Goal: Find specific page/section: Find specific page/section

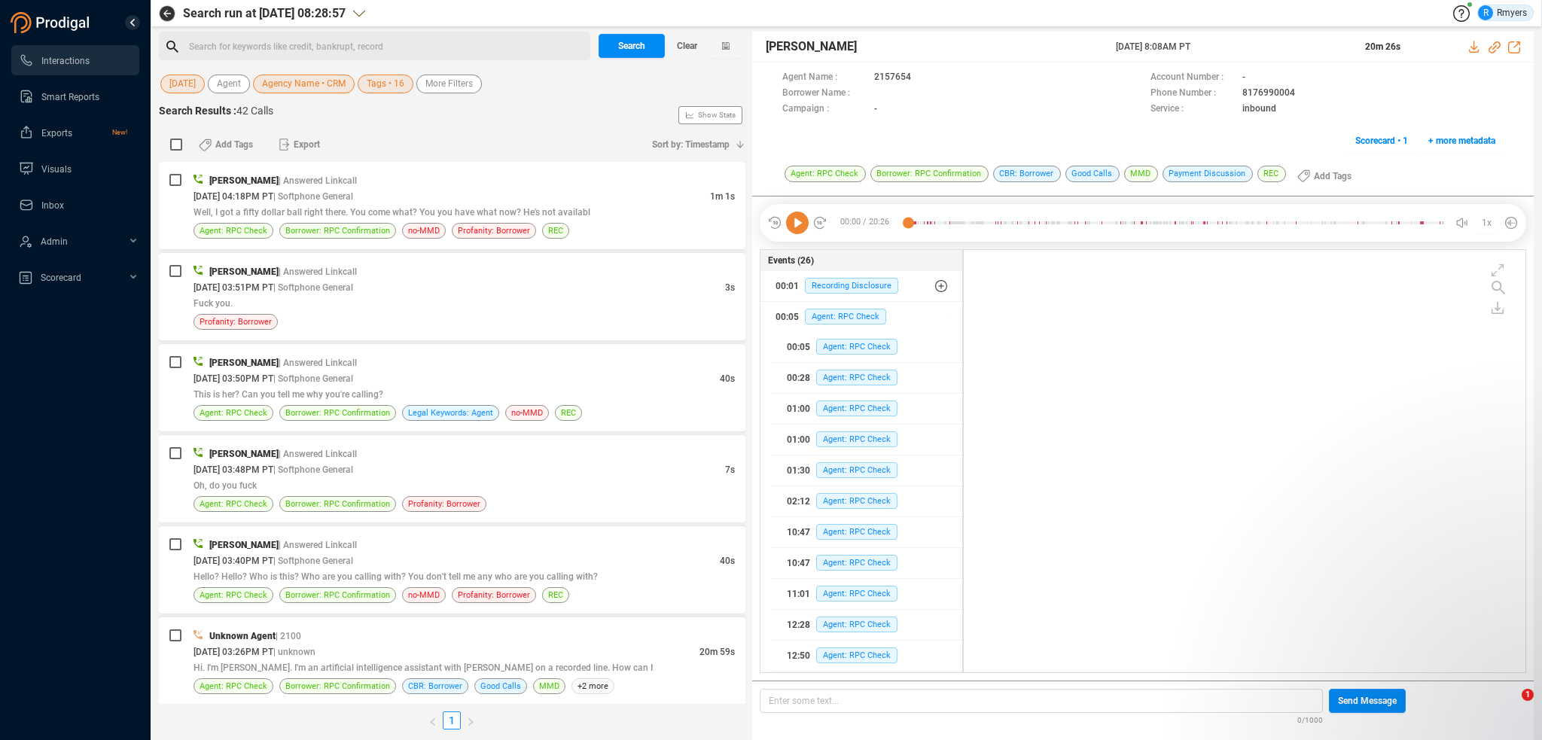
scroll to position [419, 554]
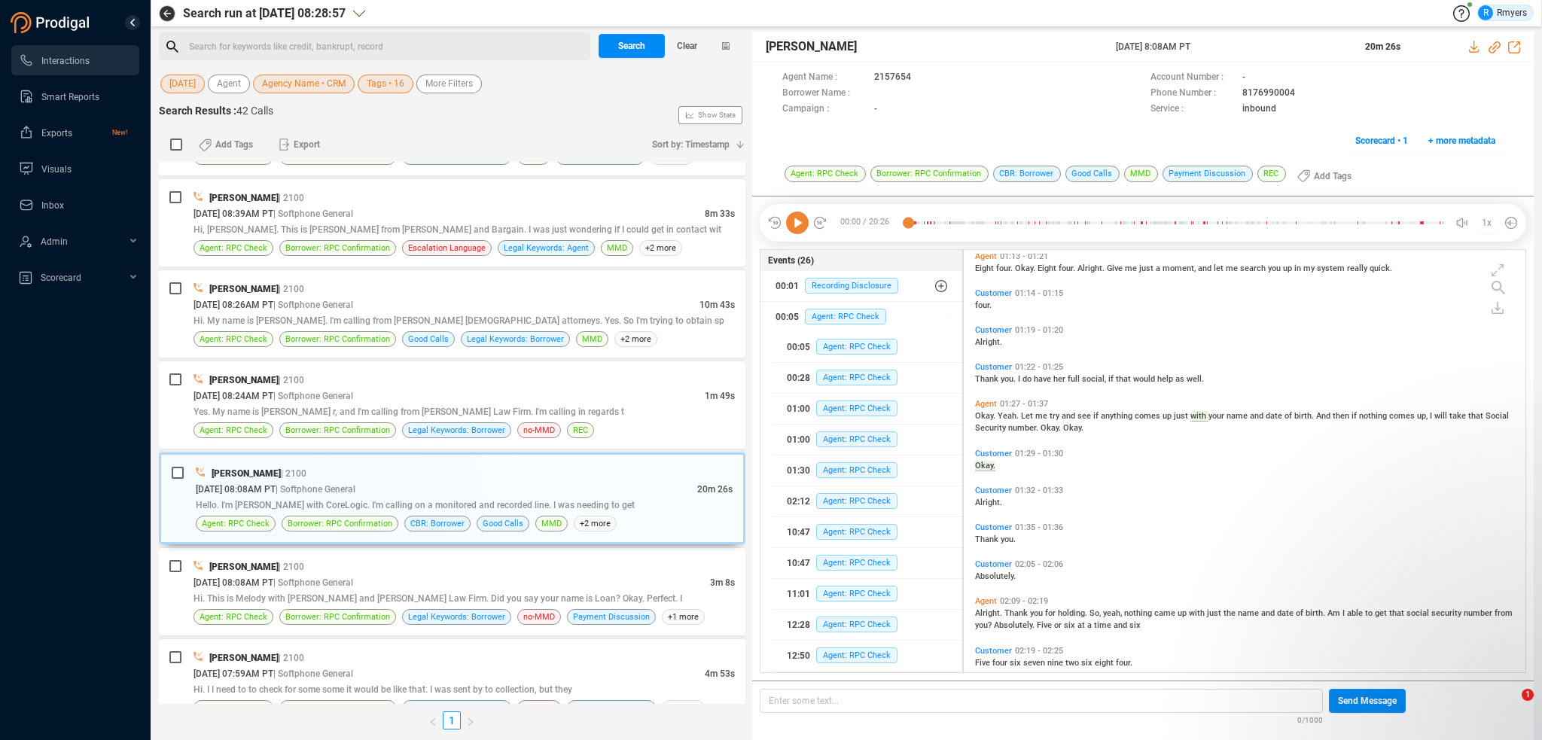
click at [800, 221] on icon at bounding box center [797, 223] width 23 height 23
click at [801, 221] on icon at bounding box center [797, 223] width 23 height 23
click at [800, 222] on icon at bounding box center [797, 223] width 23 height 23
click at [795, 230] on icon at bounding box center [797, 223] width 23 height 23
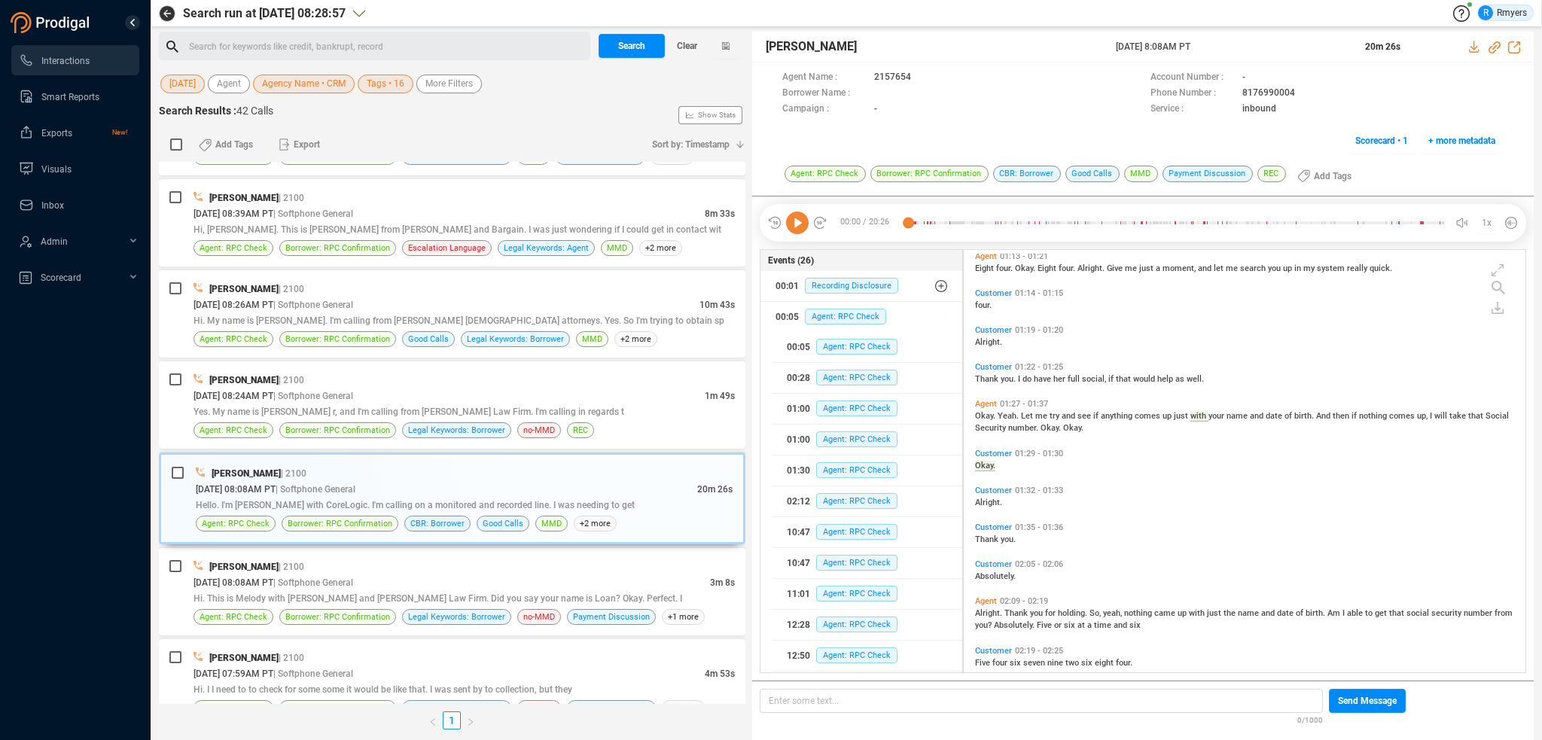
click at [796, 223] on icon at bounding box center [797, 223] width 23 height 23
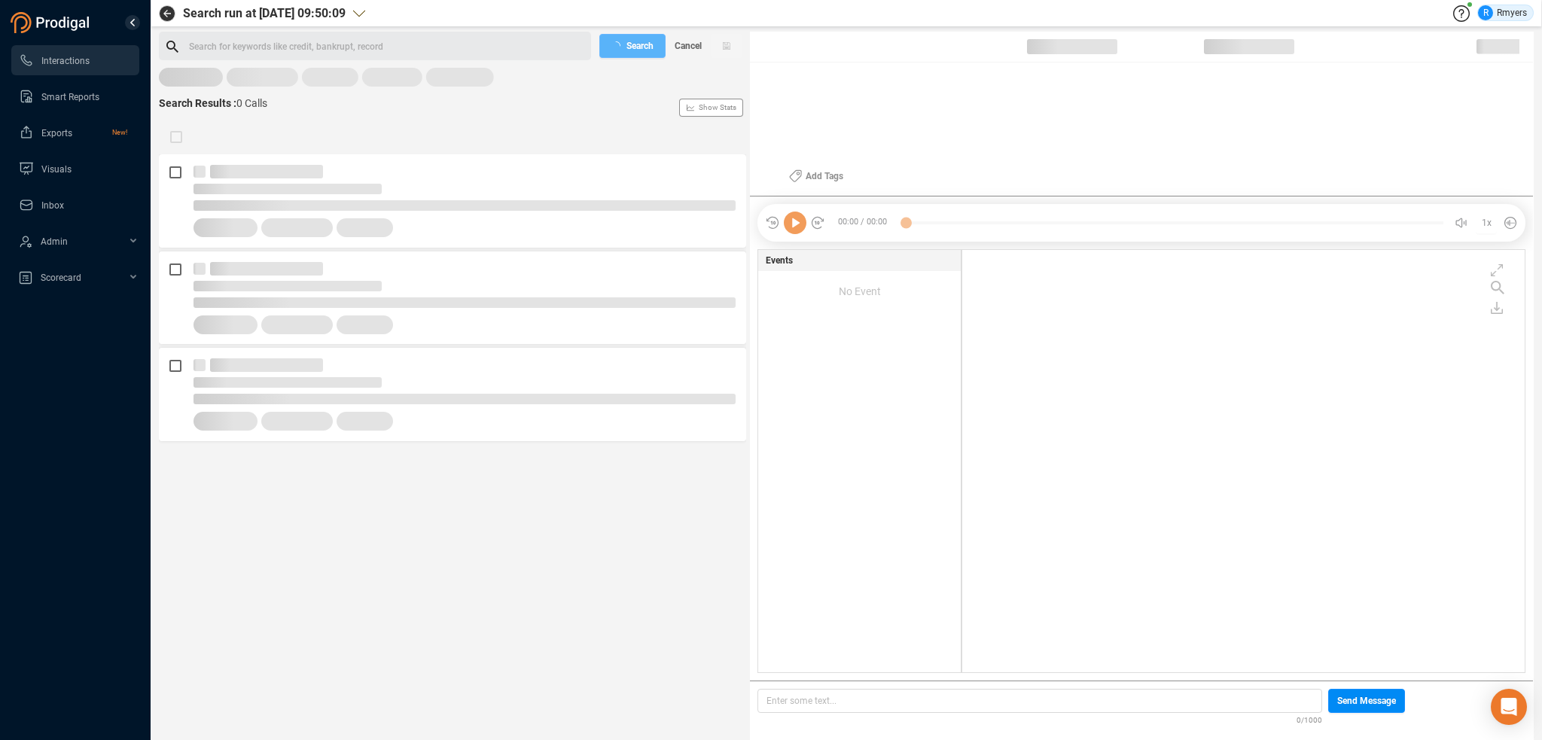
scroll to position [419, 555]
